Goal: Complete application form: Complete application form

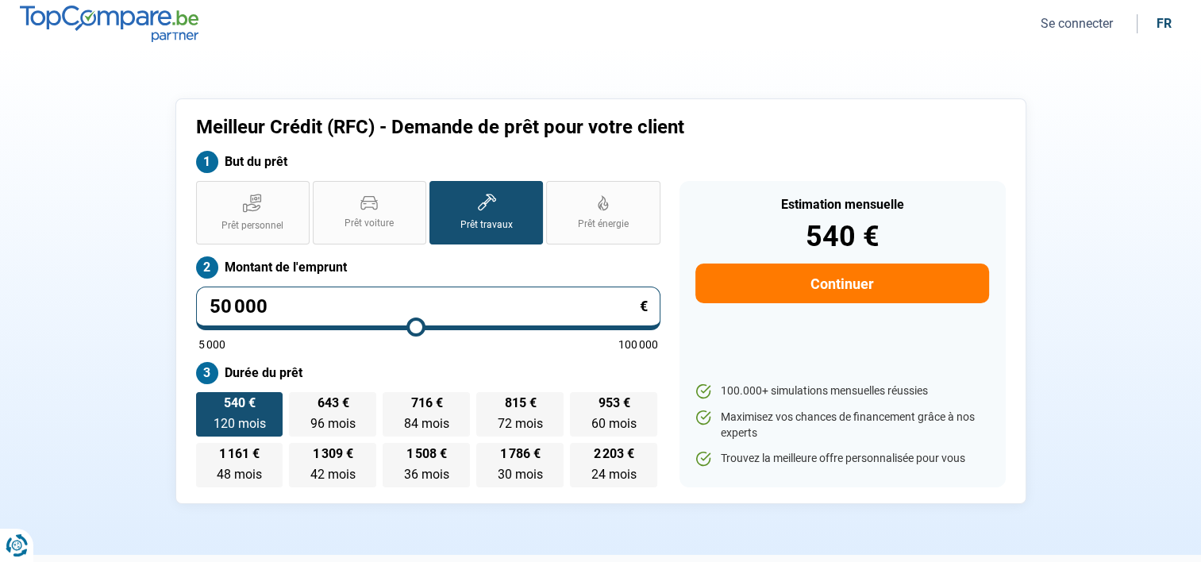
click at [479, 207] on icon at bounding box center [486, 203] width 19 height 18
click at [440, 191] on input "Prêt travaux" at bounding box center [434, 186] width 10 height 10
click at [270, 302] on input "50 000" at bounding box center [428, 308] width 464 height 44
type input "5 000"
type input "5000"
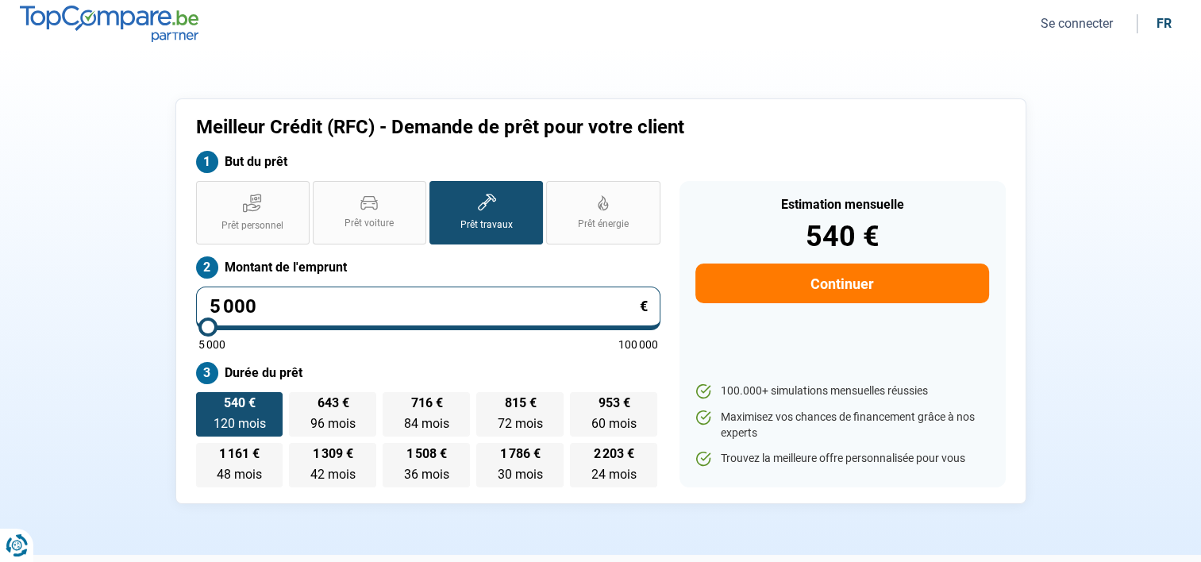
type input "500"
type input "5000"
type input "50"
type input "5000"
type input "0"
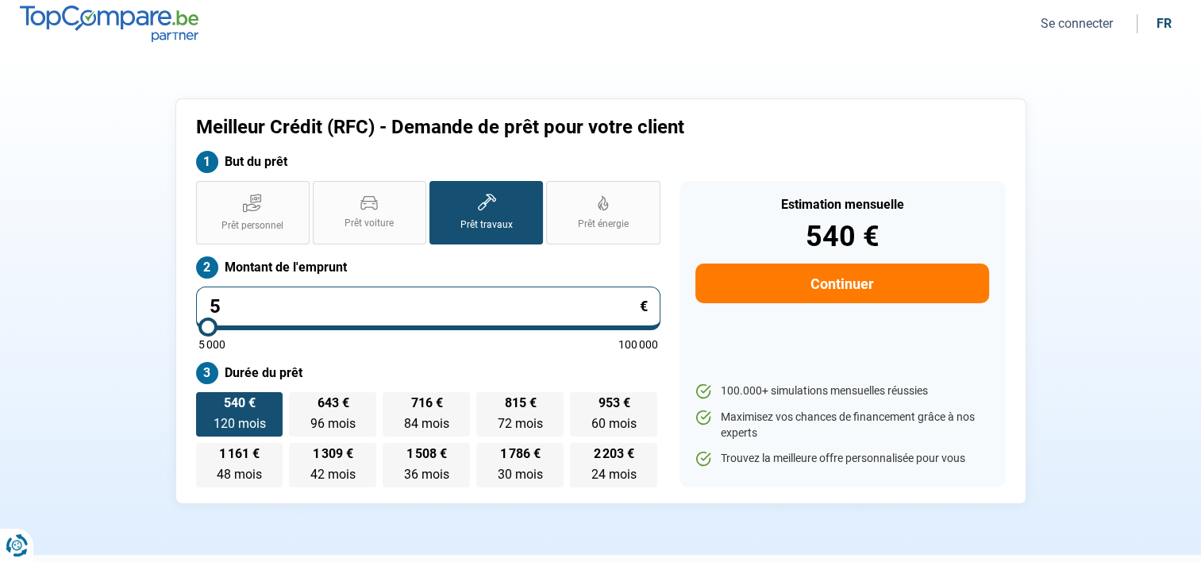
type input "5000"
type input "1"
type input "5000"
type input "10"
type input "5000"
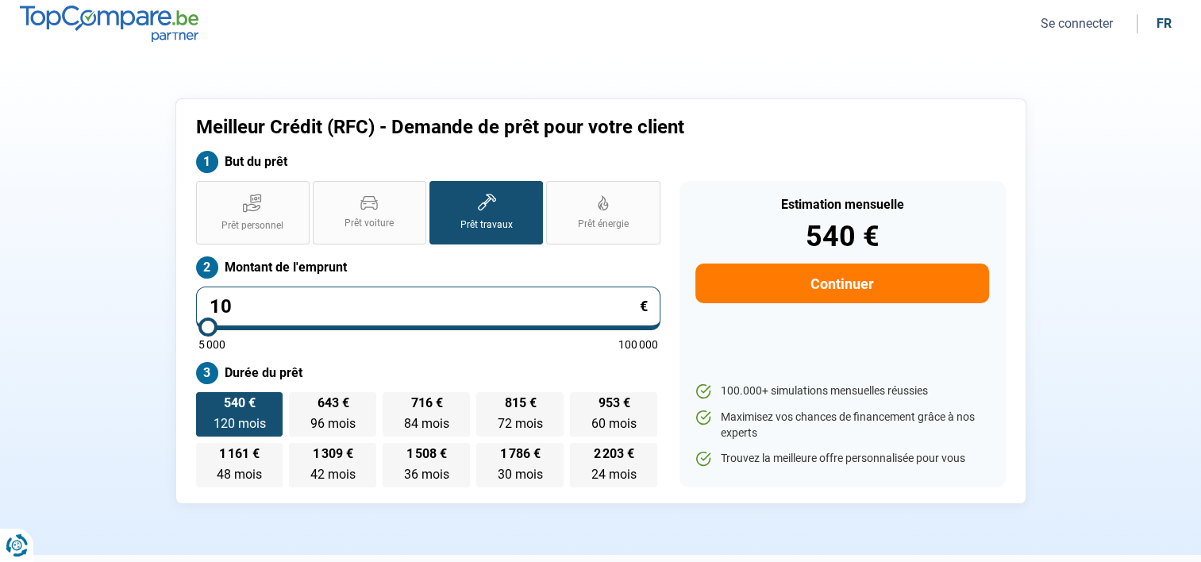
type input "5 000"
type input "5000"
radio input "true"
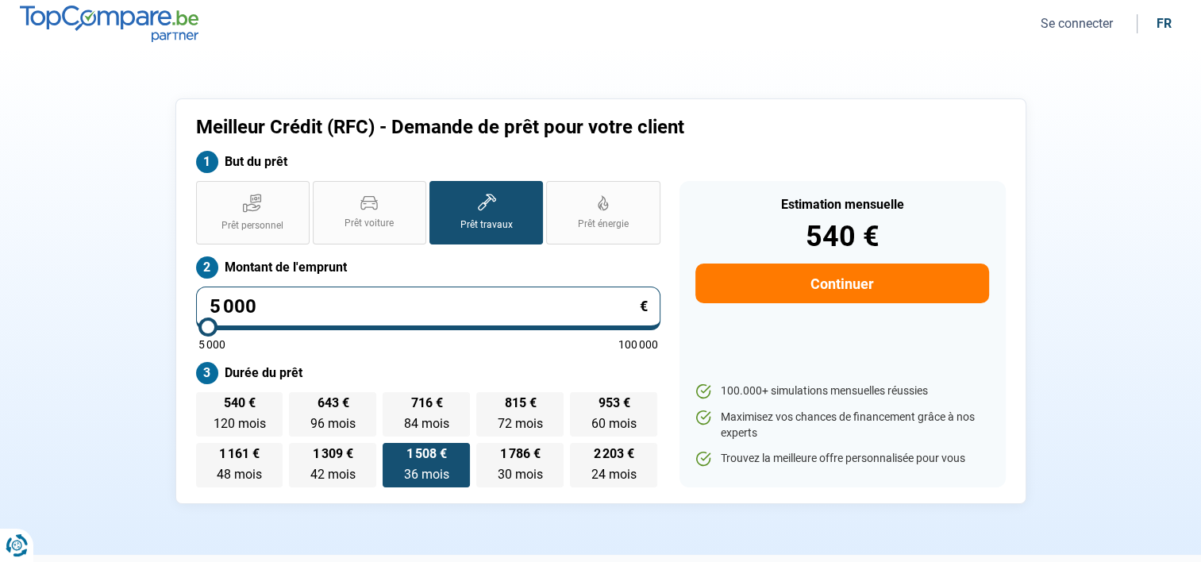
click at [738, 329] on div "Estimation mensuelle 540 € Continuer 100.000+ simulations mensuelles réussies M…" at bounding box center [842, 334] width 326 height 306
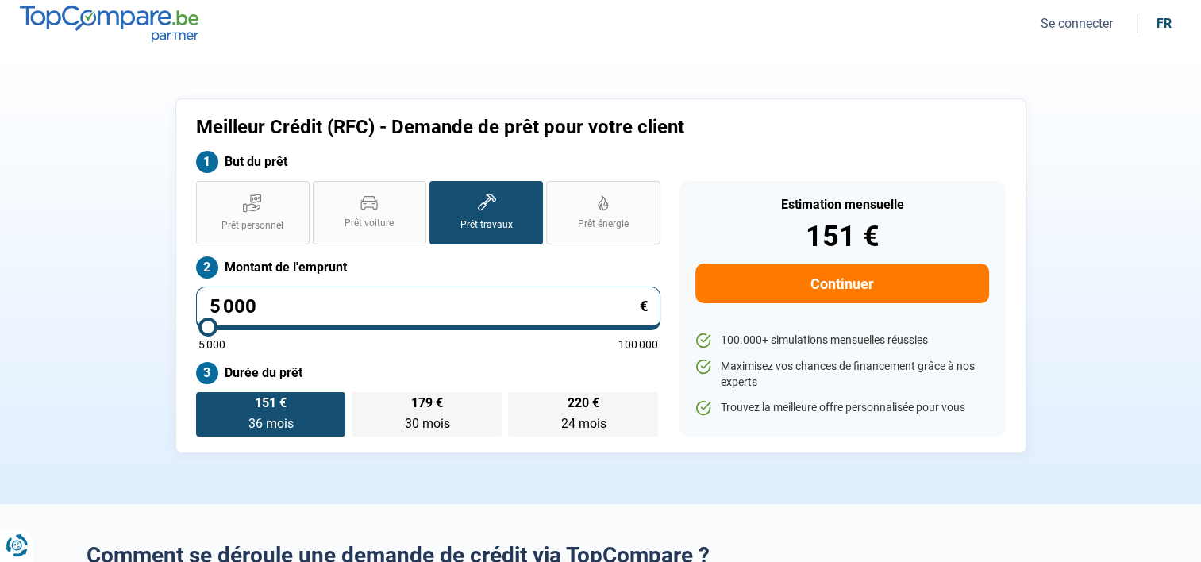
click at [263, 299] on input "5 000" at bounding box center [428, 308] width 464 height 44
type input "500"
type input "5000"
type input "50"
type input "5000"
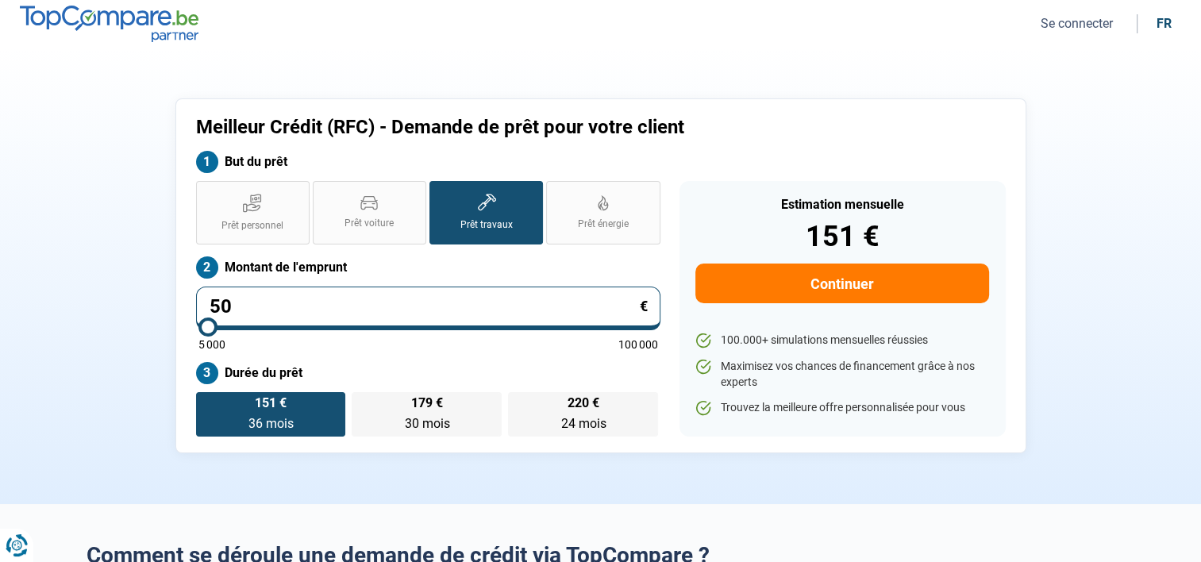
type input "5"
type input "5000"
type input "0"
type input "5000"
type input "1"
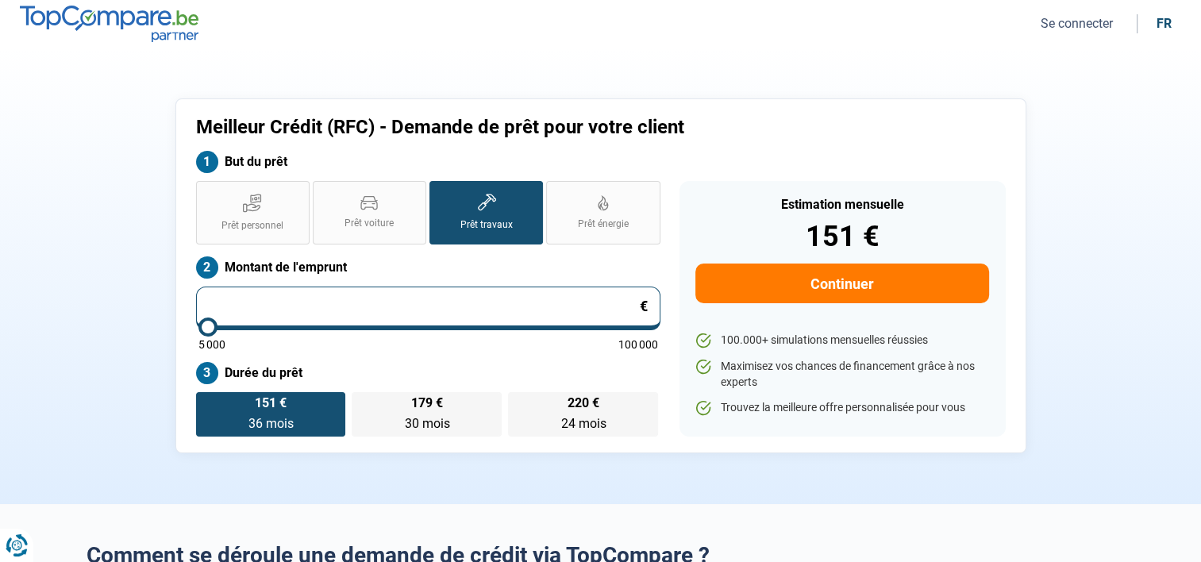
type input "5000"
type input "10"
type input "5000"
type input "100"
type input "5000"
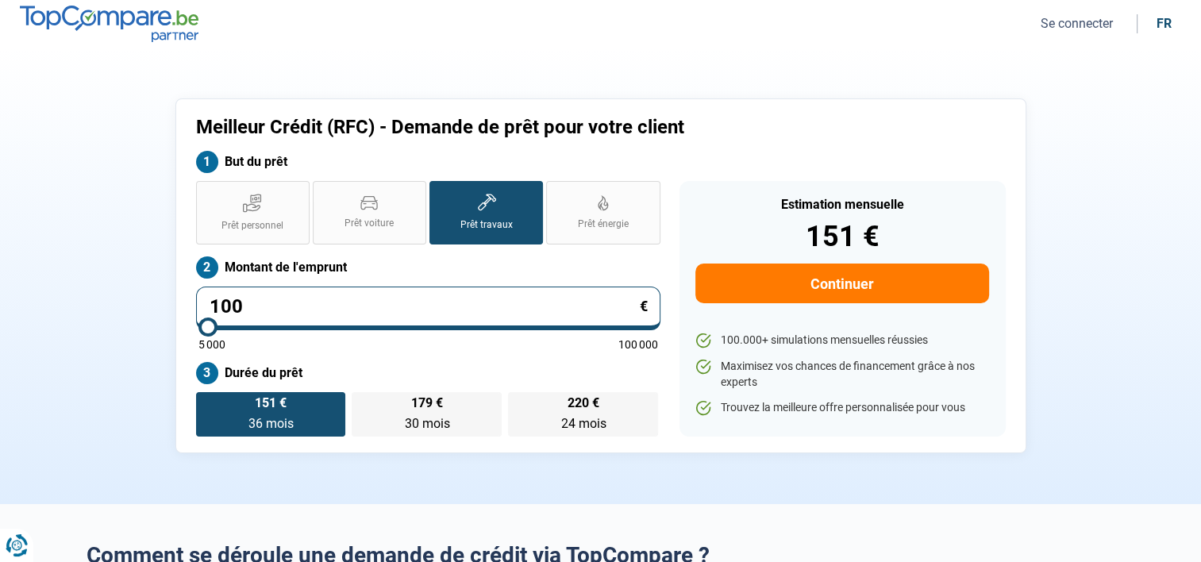
type input "1 000"
type input "5000"
type input "10 000"
type input "10000"
type input "10 000"
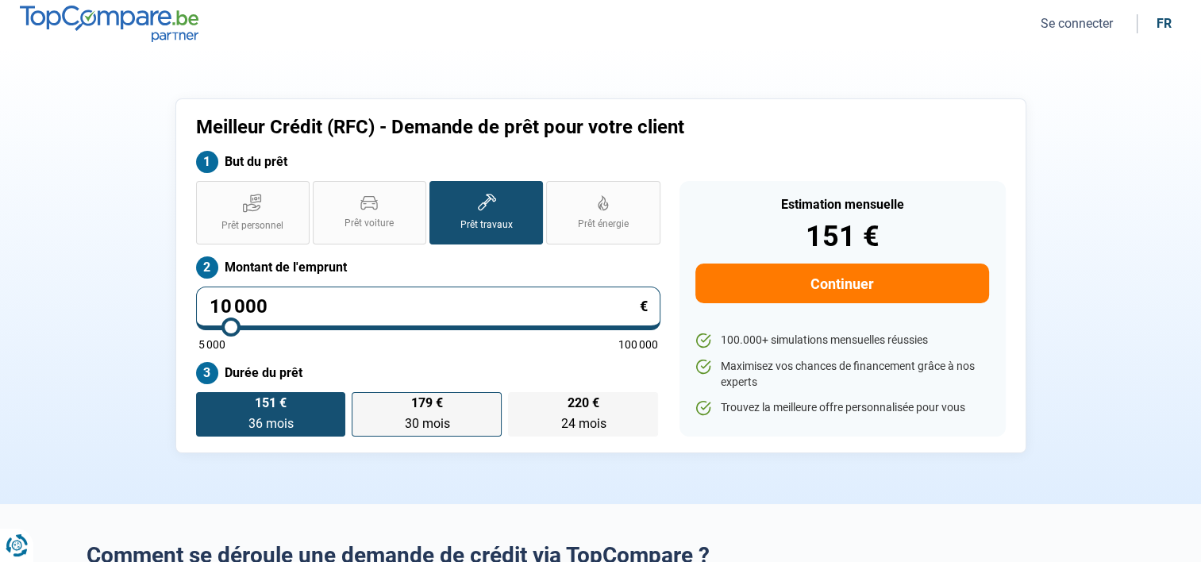
radio input "false"
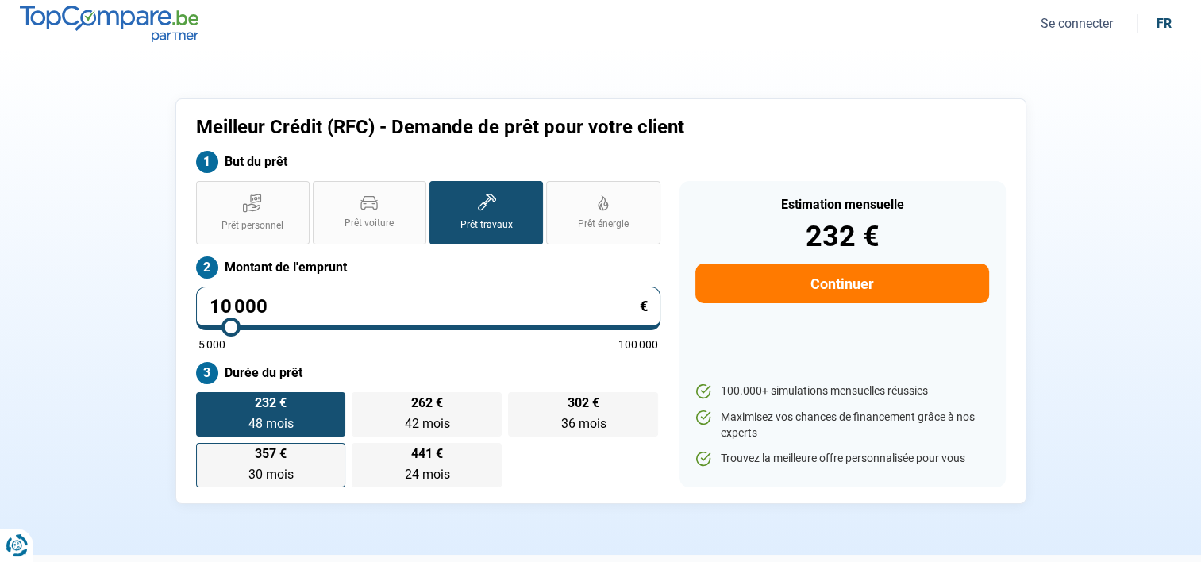
click at [417, 411] on div "232 € 48 mois 48 mois 262 € 42 mois 42 mois 302 € 36 mois 36 mois 357 € 30 mois…" at bounding box center [428, 439] width 464 height 95
click at [286, 409] on span "232 €" at bounding box center [271, 403] width 32 height 13
click at [206, 402] on input "232 € 48 mois 48 mois" at bounding box center [201, 397] width 10 height 10
click at [273, 420] on span "48 mois" at bounding box center [270, 423] width 45 height 15
click at [206, 402] on input "232 € 48 mois 48 mois" at bounding box center [201, 397] width 10 height 10
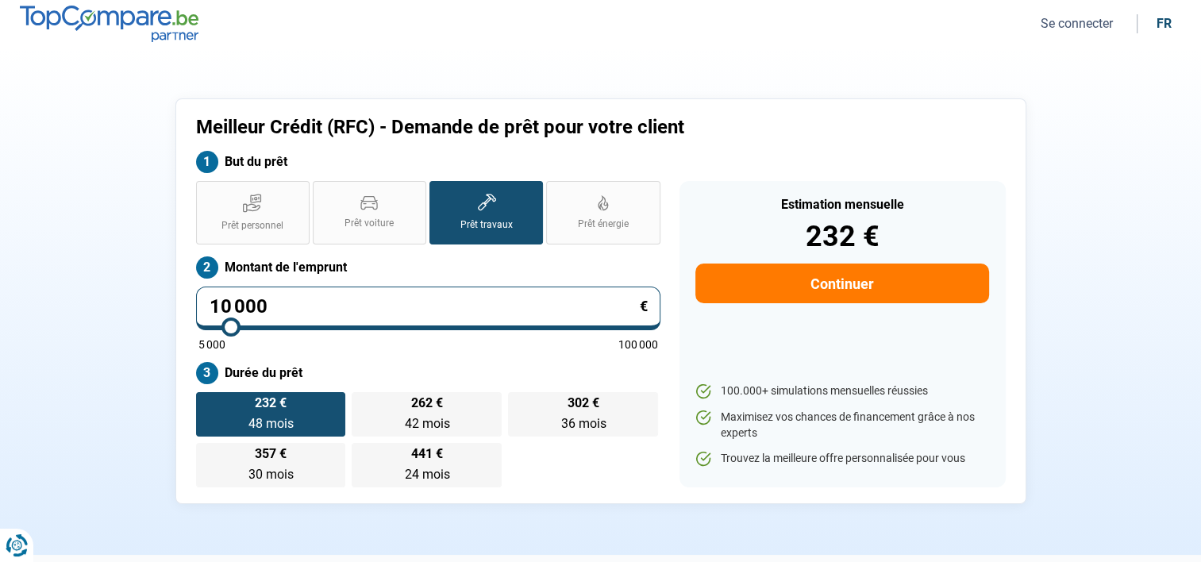
click at [522, 368] on label "Durée du prêt" at bounding box center [428, 373] width 464 height 22
click at [440, 417] on span "42 mois" at bounding box center [426, 423] width 45 height 15
click at [362, 402] on input "262 € 42 mois 42 mois" at bounding box center [357, 397] width 10 height 10
radio input "true"
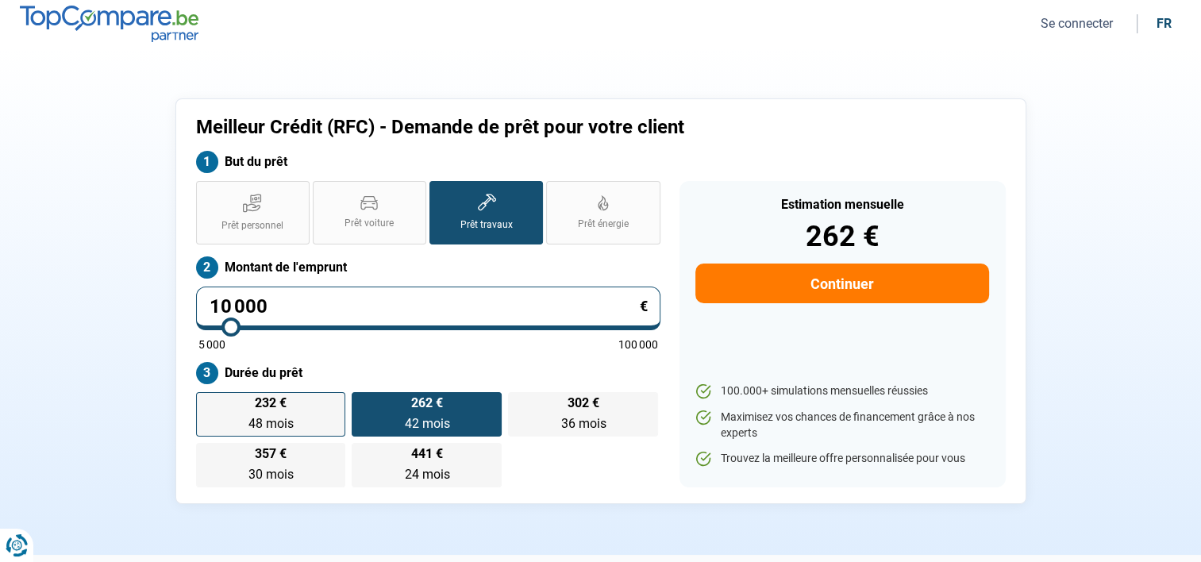
click at [273, 413] on label "232 € 48 mois 48 mois" at bounding box center [271, 414] width 150 height 44
click at [206, 402] on input "232 € 48 mois 48 mois" at bounding box center [201, 397] width 10 height 10
radio input "true"
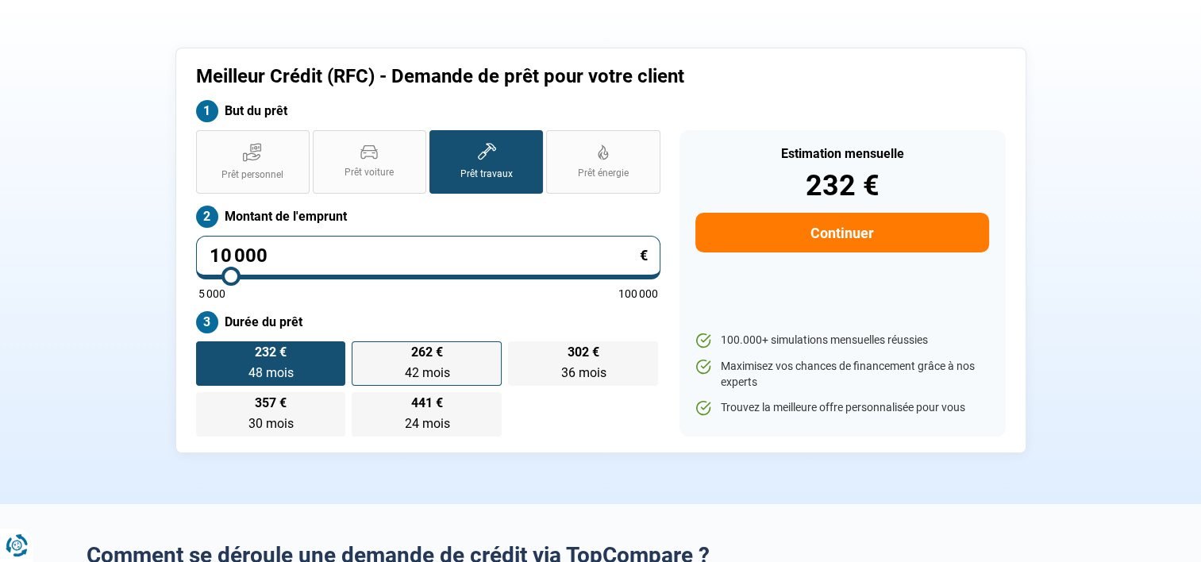
scroll to position [79, 0]
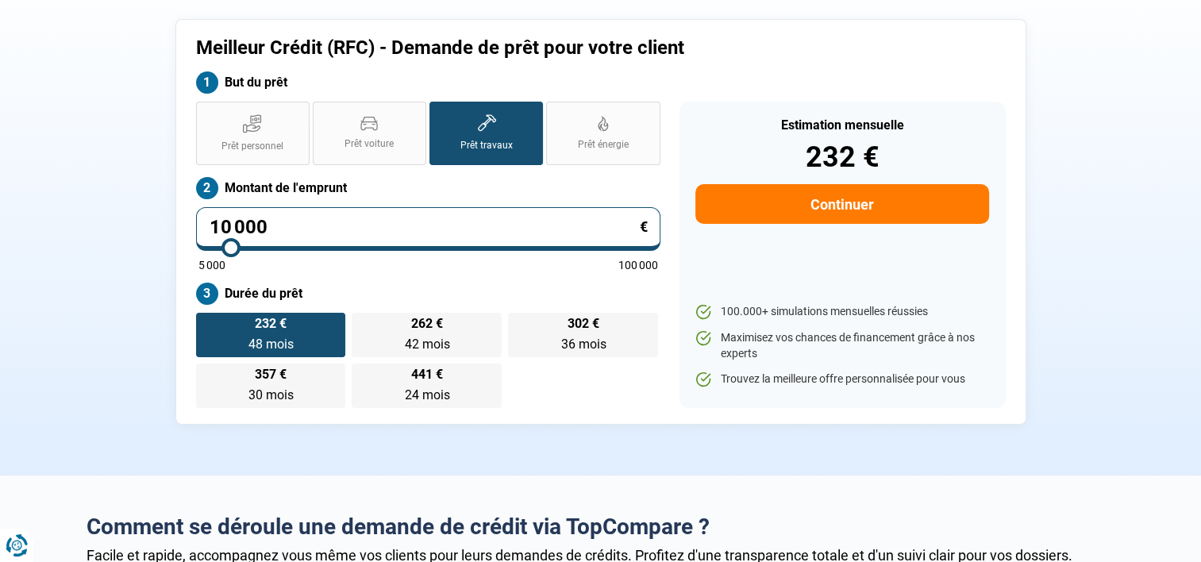
click at [835, 202] on button "Continuer" at bounding box center [841, 204] width 293 height 40
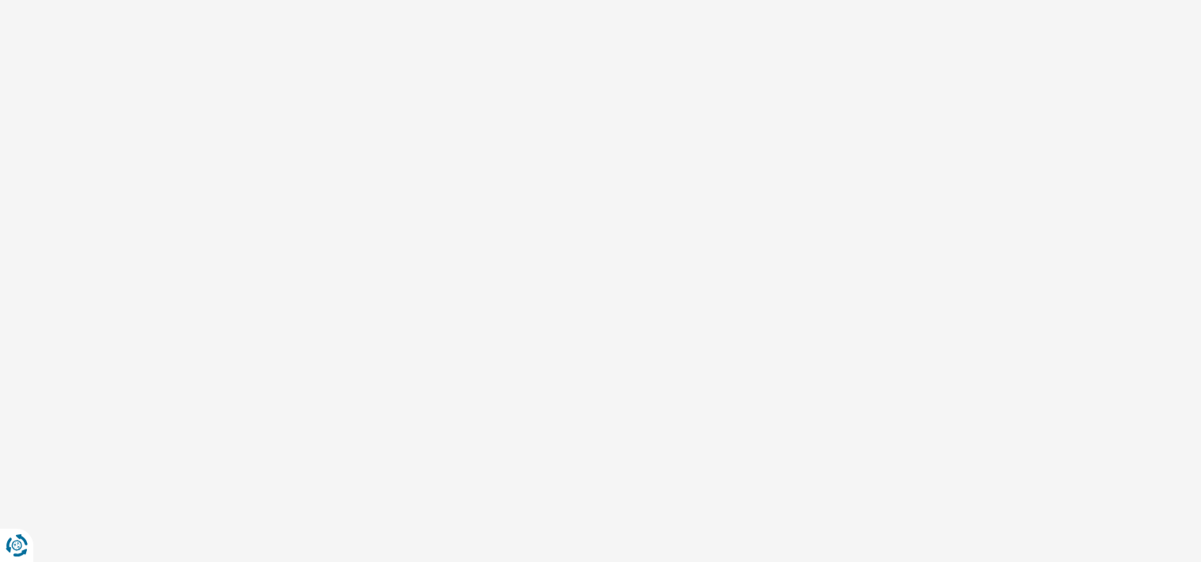
select select "32"
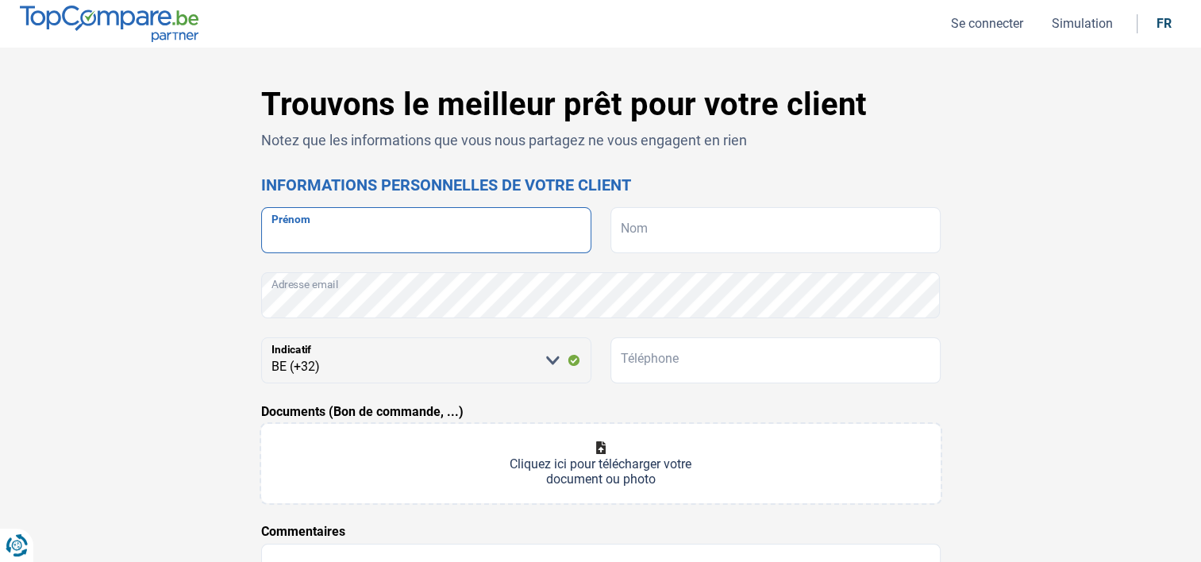
click at [435, 220] on input "Prénom" at bounding box center [426, 230] width 330 height 46
type input "[PERSON_NAME]"
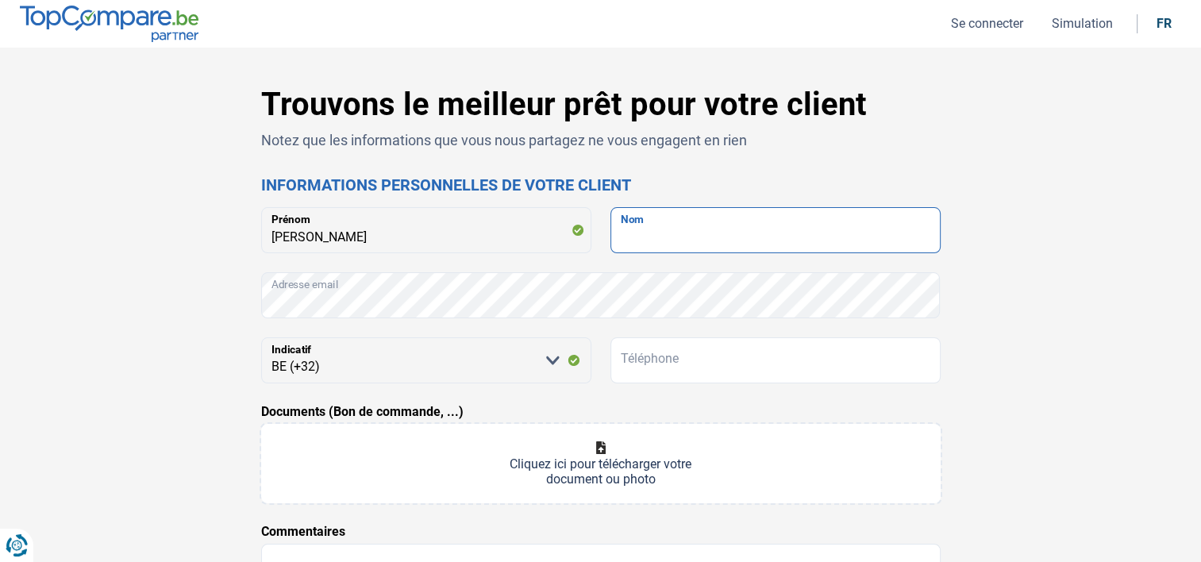
click at [730, 225] on input "Nom" at bounding box center [775, 230] width 330 height 46
type input "WATERLOOS"
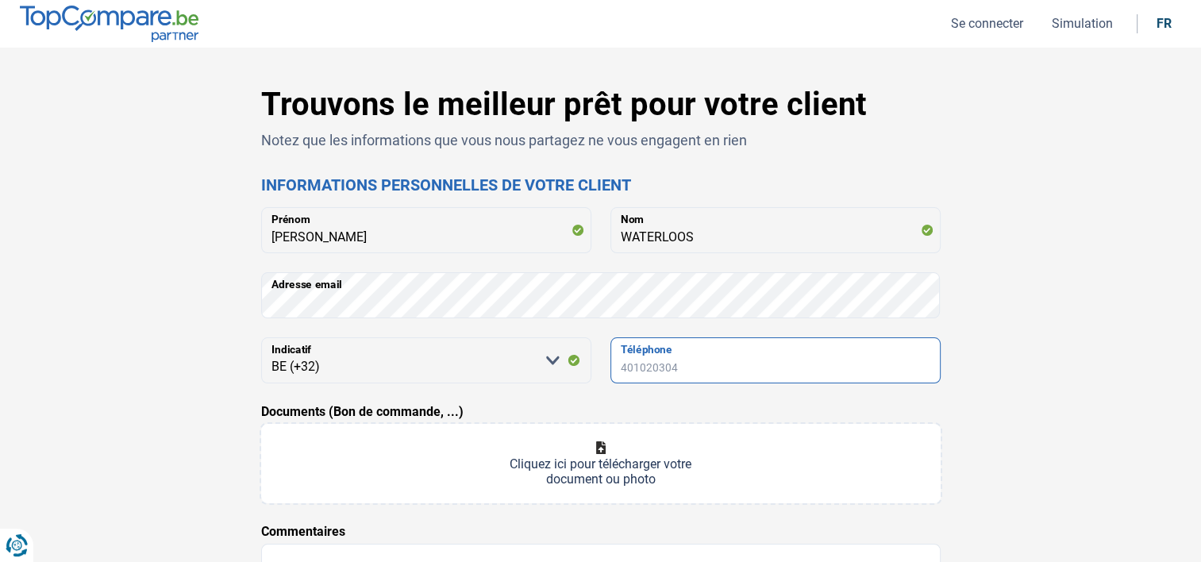
click at [793, 360] on input "Téléphone" at bounding box center [775, 360] width 330 height 46
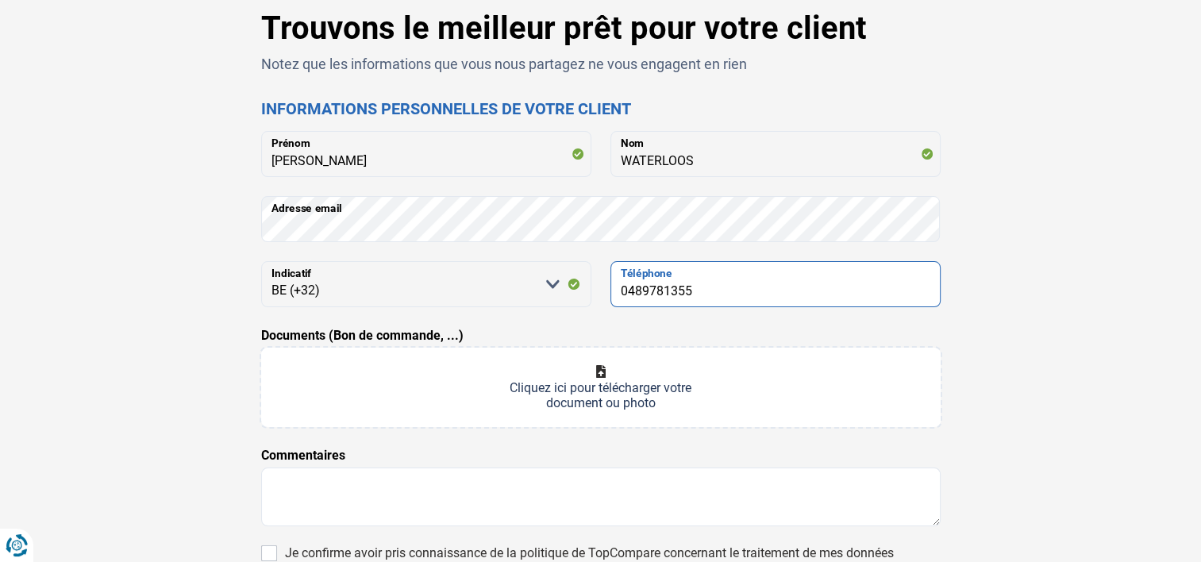
scroll to position [159, 0]
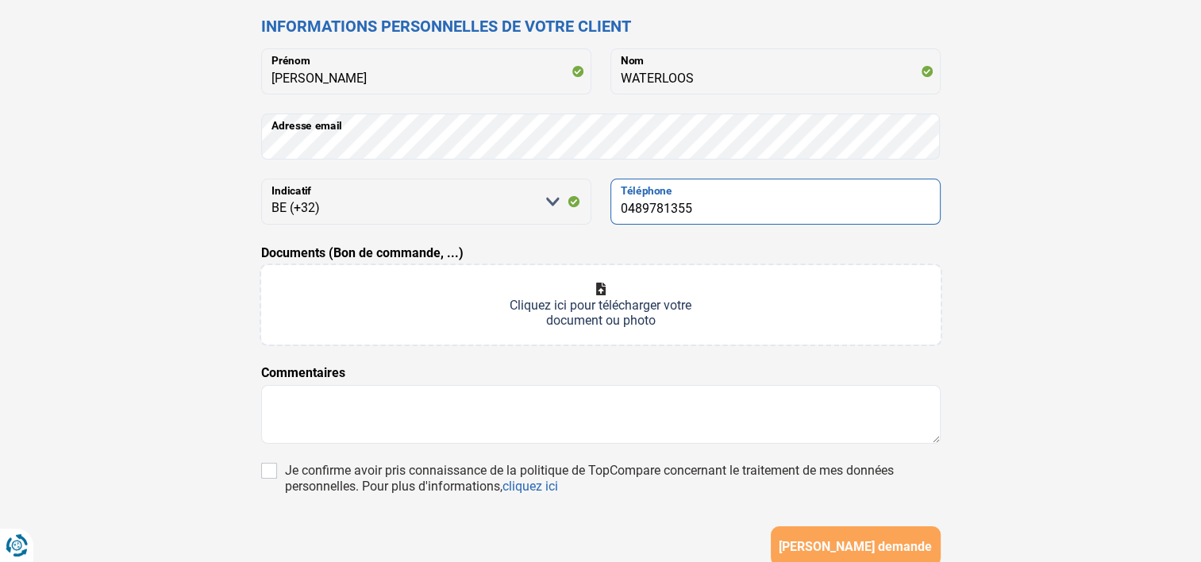
type input "0489781355"
click at [363, 287] on input "Documents (Bon de commande, ...)" at bounding box center [600, 304] width 679 height 79
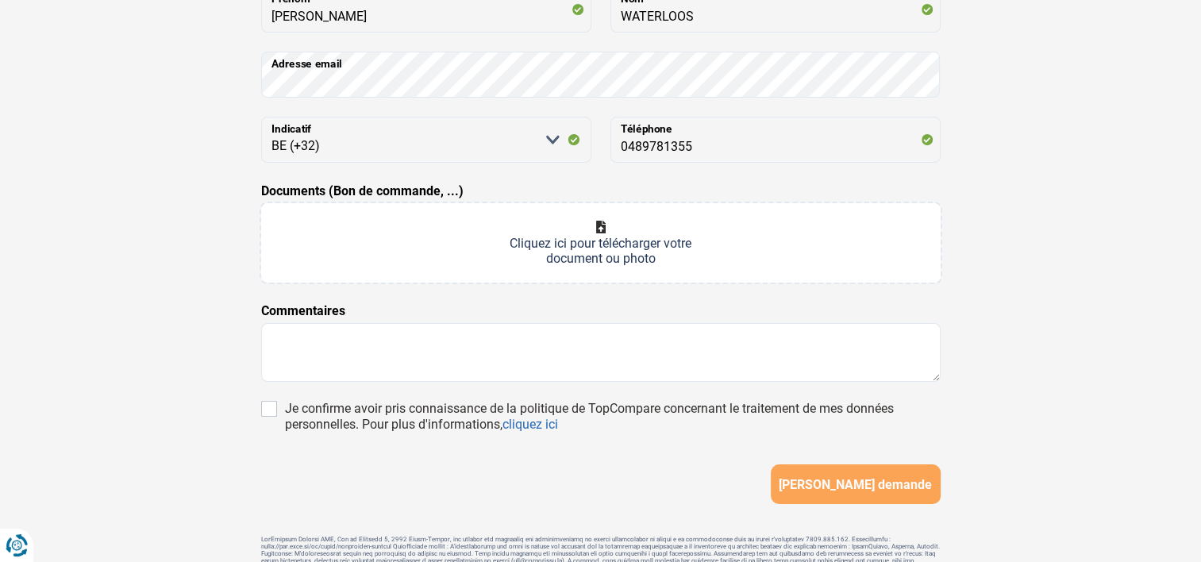
scroll to position [309, 0]
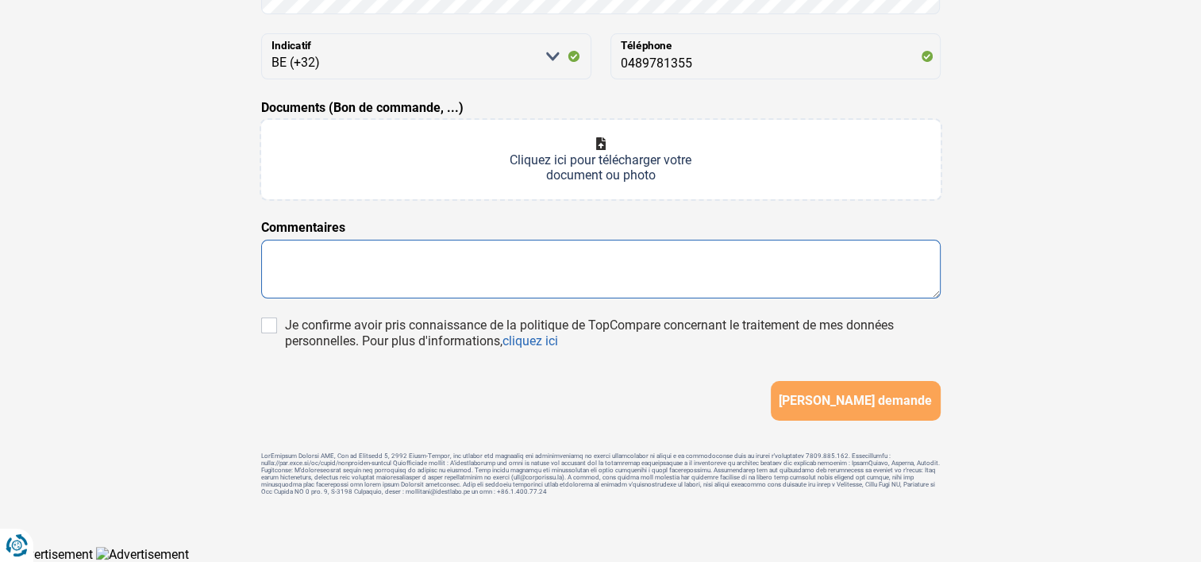
click at [289, 256] on textarea at bounding box center [600, 269] width 679 height 59
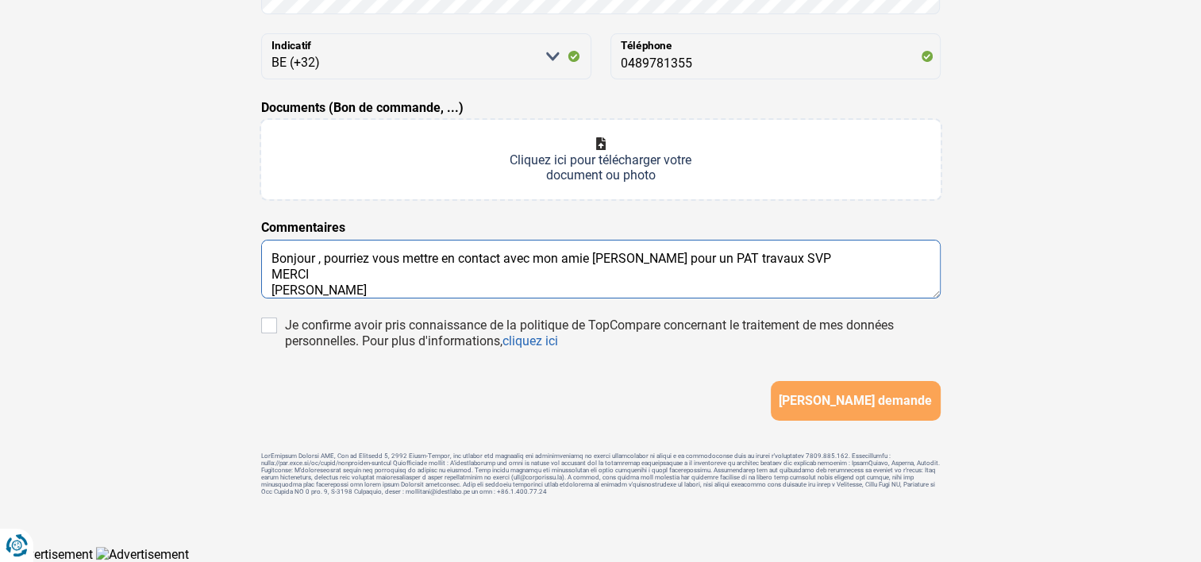
type textarea "Bonjour , pourriez vous mettre en contact avec mon amie [PERSON_NAME] pour un P…"
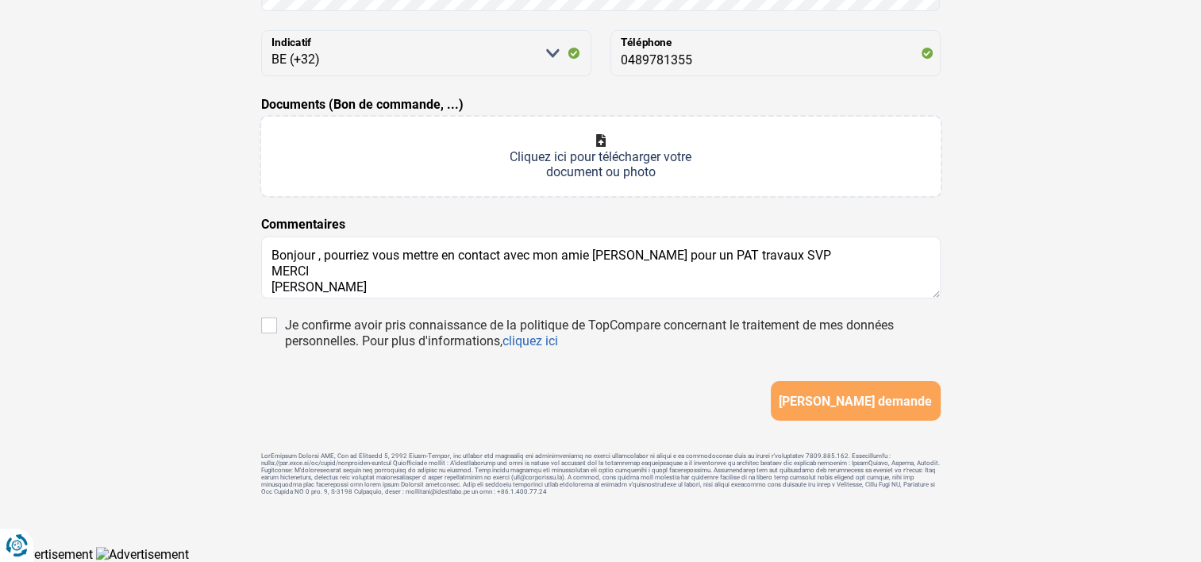
click at [361, 400] on div "[PERSON_NAME] demande" at bounding box center [600, 401] width 679 height 40
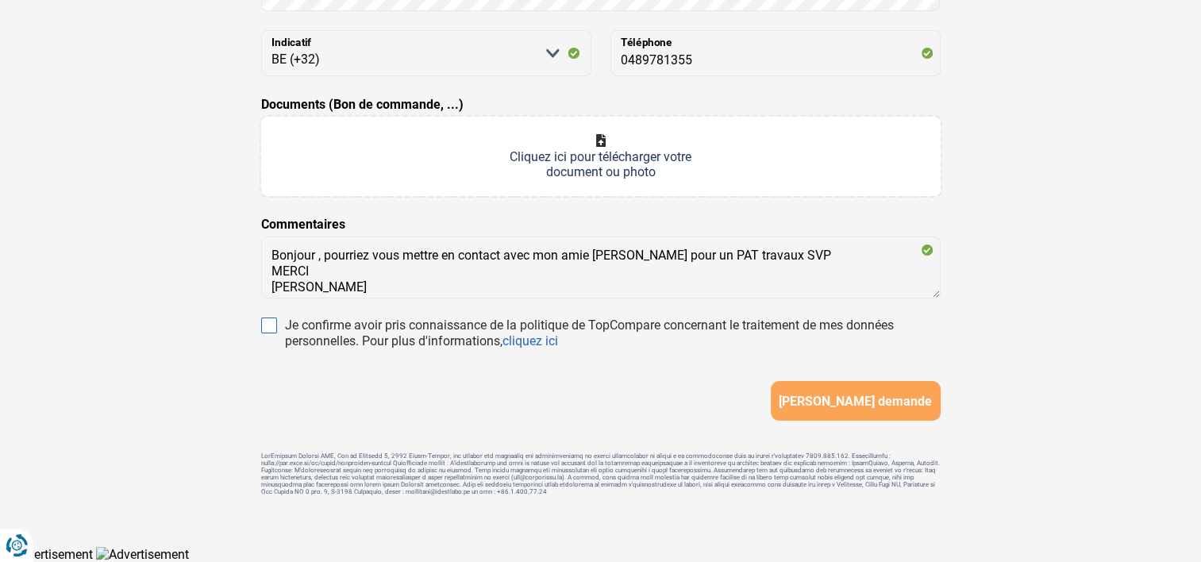
click at [266, 324] on input "Je confirme avoir pris connaissance de la politique de TopCompare concernant le…" at bounding box center [269, 325] width 16 height 16
checkbox input "true"
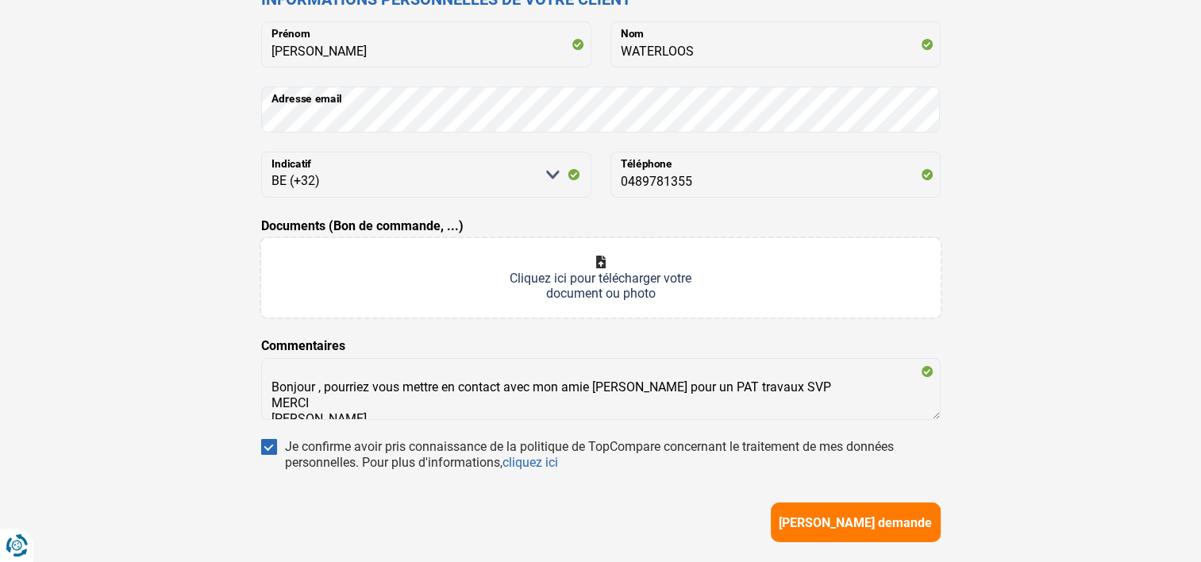
scroll to position [313, 0]
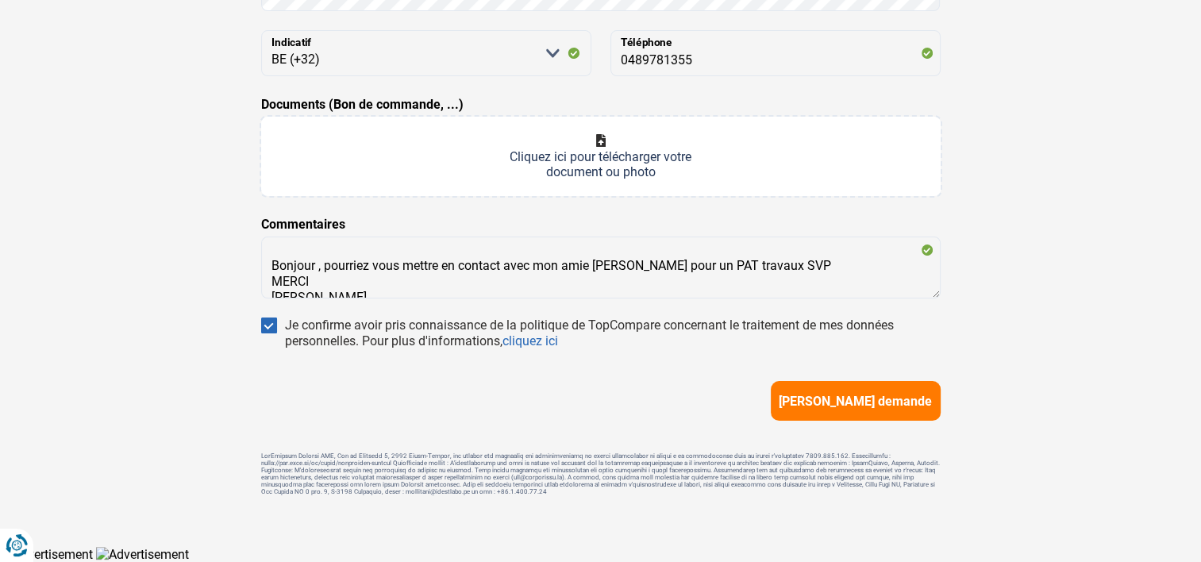
click at [834, 394] on span "[PERSON_NAME] demande" at bounding box center [855, 401] width 153 height 15
